Goal: Task Accomplishment & Management: Use online tool/utility

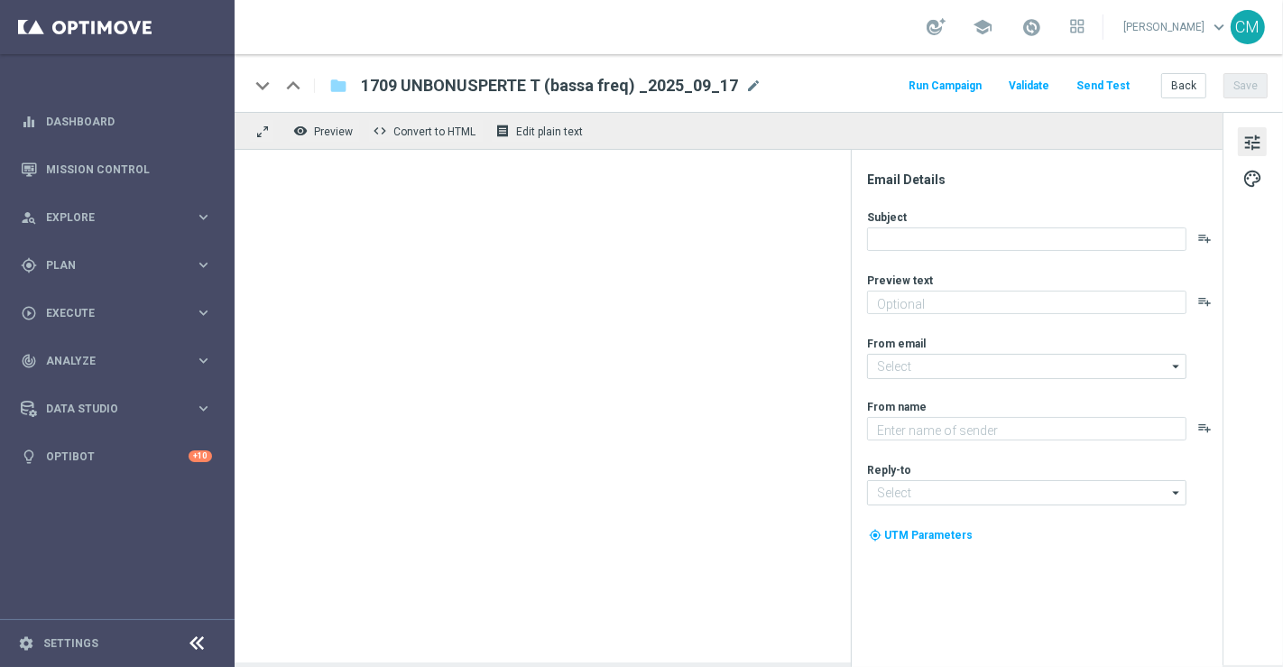
type textarea "Ti abbiamo accreditato 2€ di bonus Slot"
type input "[EMAIL_ADDRESS][DOMAIN_NAME]"
type textarea "Sisal"
type input "[EMAIL_ADDRESS][DOMAIN_NAME]"
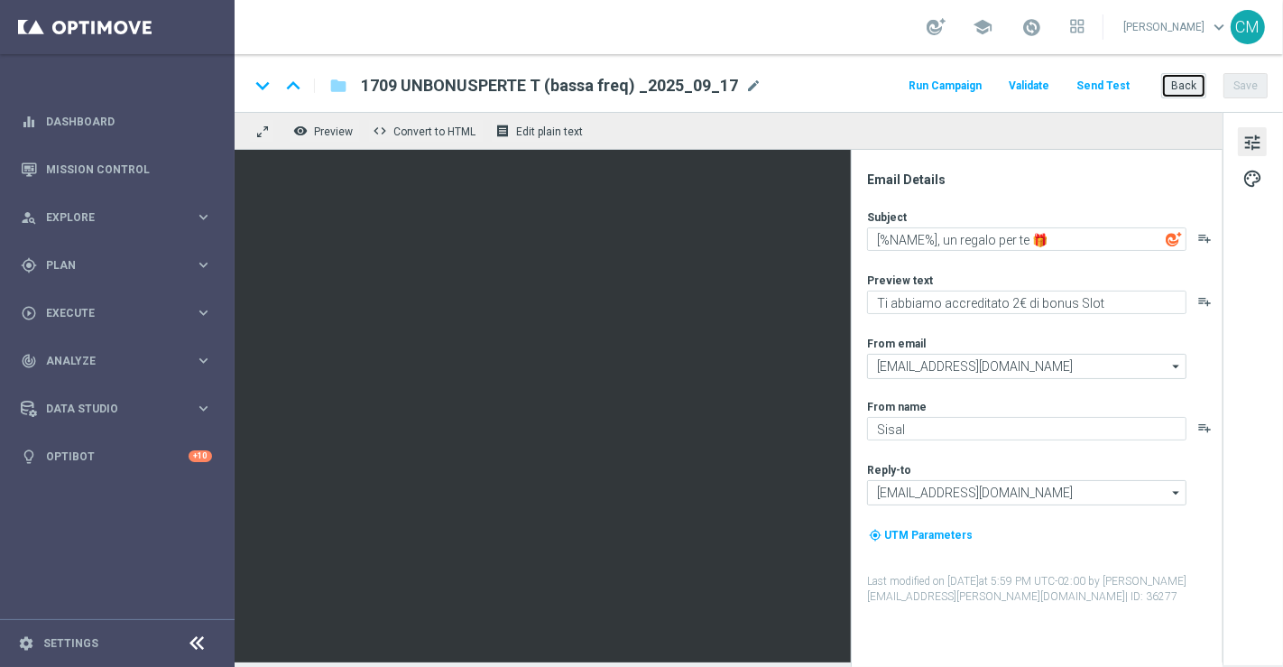
click at [1185, 91] on button "Back" at bounding box center [1183, 85] width 45 height 25
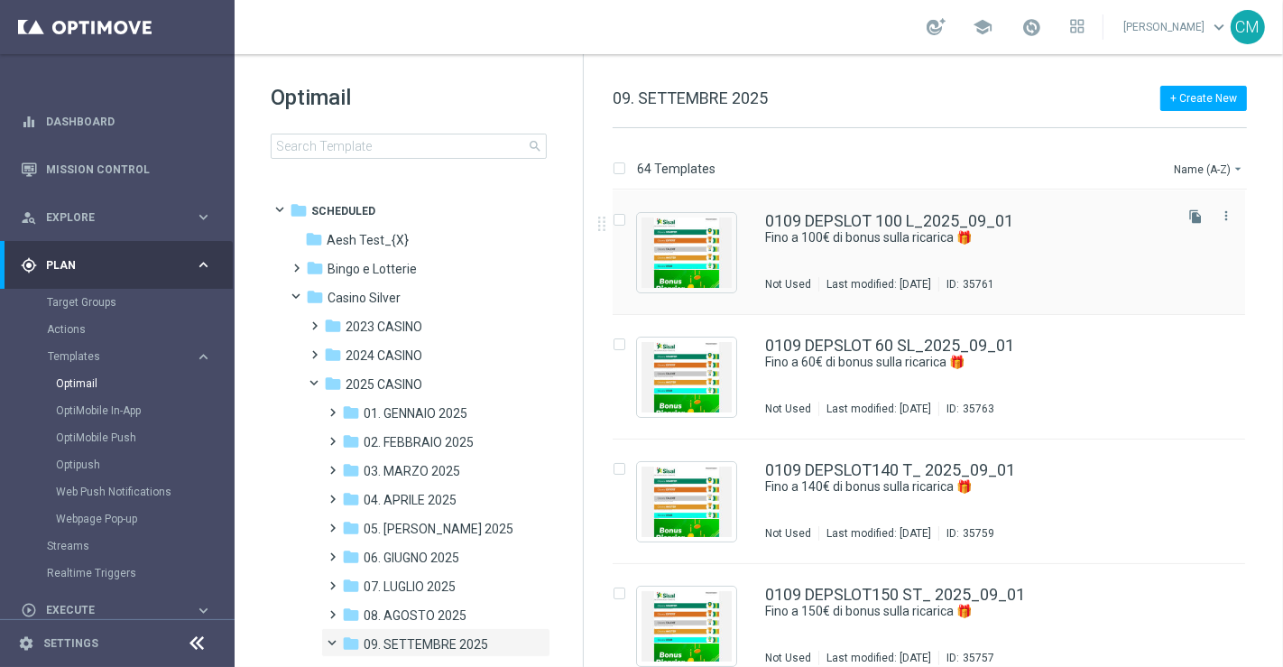
click at [755, 239] on div "0109 DEPSLOT 100 L_2025_09_01 Fino a 100€ di bonus sulla ricarica 🎁​ Not Used L…" at bounding box center [928, 252] width 632 height 124
